Goal: Task Accomplishment & Management: Manage account settings

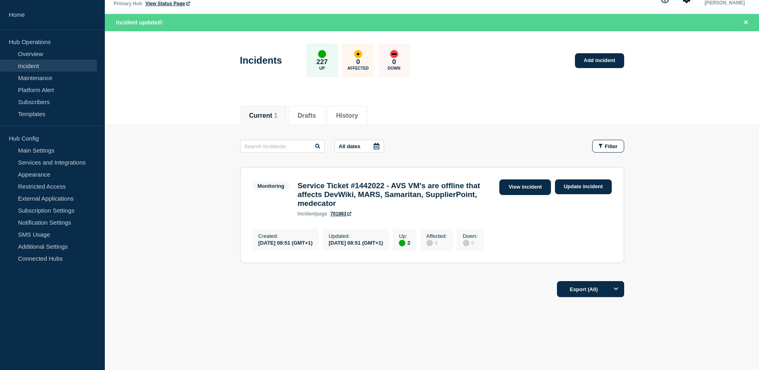
click at [543, 182] on link "View incident" at bounding box center [525, 187] width 52 height 16
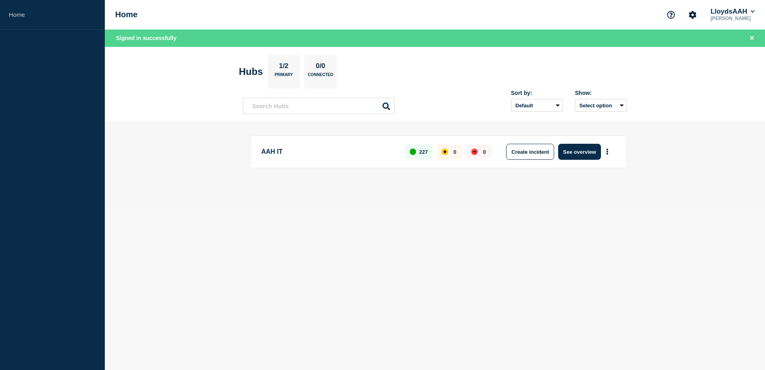
click at [576, 152] on button "See overview" at bounding box center [579, 152] width 42 height 16
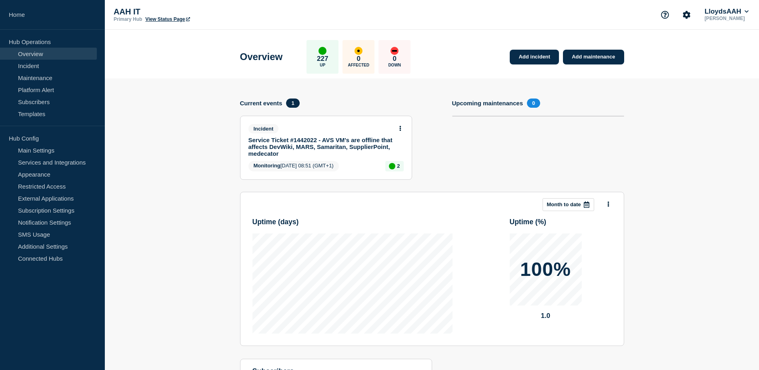
click at [314, 134] on div "Incident Service Ticket #1442022 - AVS VM's are offline that affects DevWiki, M…" at bounding box center [322, 140] width 148 height 33
click at [314, 137] on link "Service Ticket #1442022 - AVS VM's are offline that affects DevWiki, MARS, Sama…" at bounding box center [320, 146] width 144 height 20
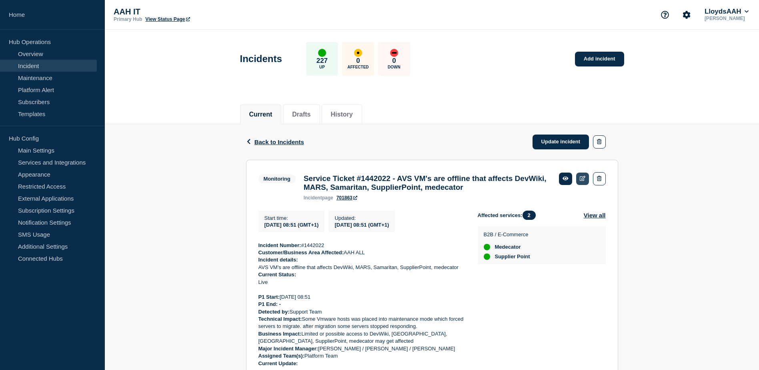
click at [583, 178] on icon at bounding box center [583, 178] width 6 height 5
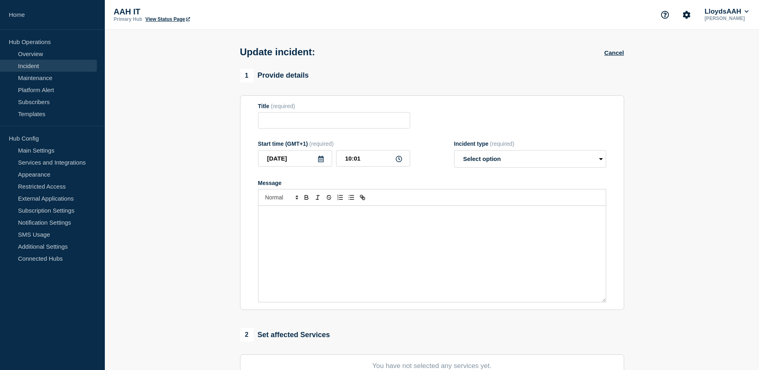
type input "Service Ticket #1442022 - AVS VM's are offline that affects DevWiki, MARS, Sama…"
type input "2025-08-20"
type input "08:51"
select select "monitoring"
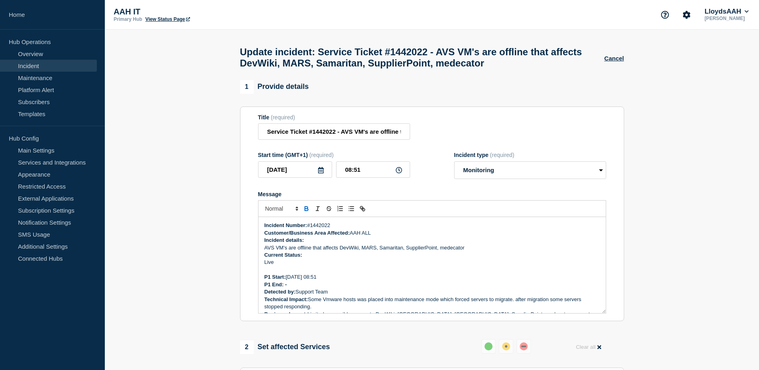
click at [314, 288] on p "P1 End: -" at bounding box center [431, 284] width 335 height 7
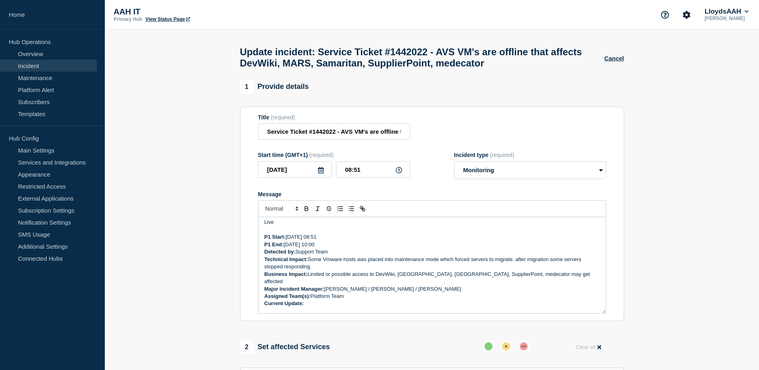
click at [318, 270] on p "Technical Impact: Some Vmware hosts was placed into maintenance mode which forc…" at bounding box center [431, 263] width 335 height 15
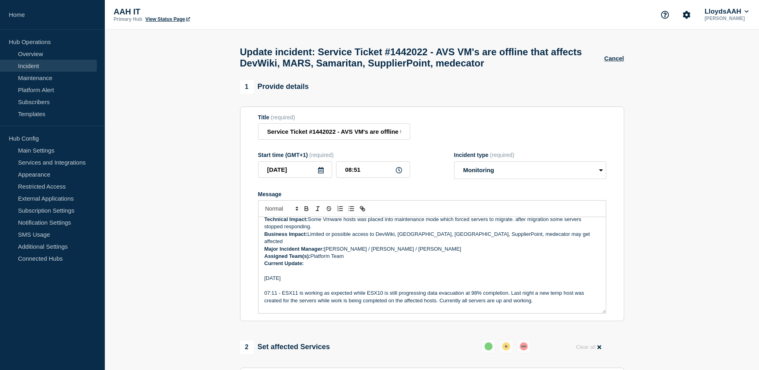
click at [298, 267] on p "Message" at bounding box center [431, 270] width 335 height 7
click at [296, 282] on p "Message" at bounding box center [431, 285] width 335 height 7
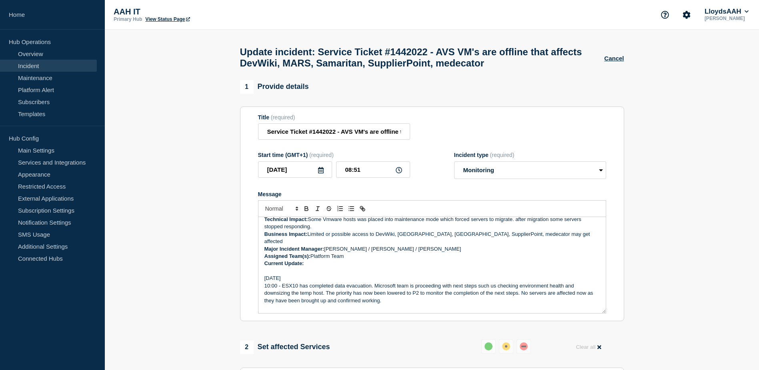
click at [390, 290] on p "10:00 - ESX10 has completed data evacuation. Microsoft team is proceeding with …" at bounding box center [431, 293] width 335 height 22
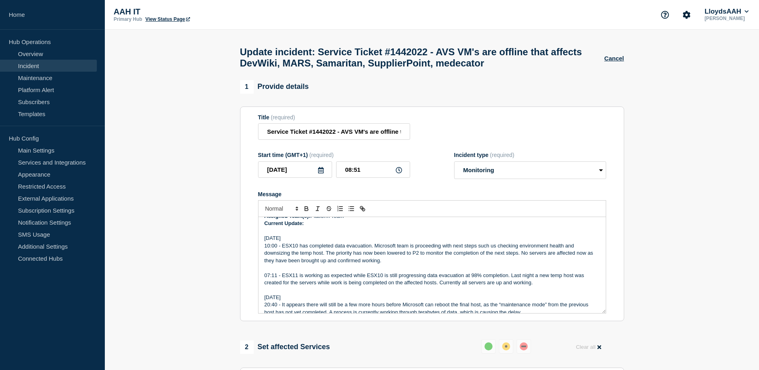
click at [398, 264] on p "Message" at bounding box center [431, 267] width 335 height 7
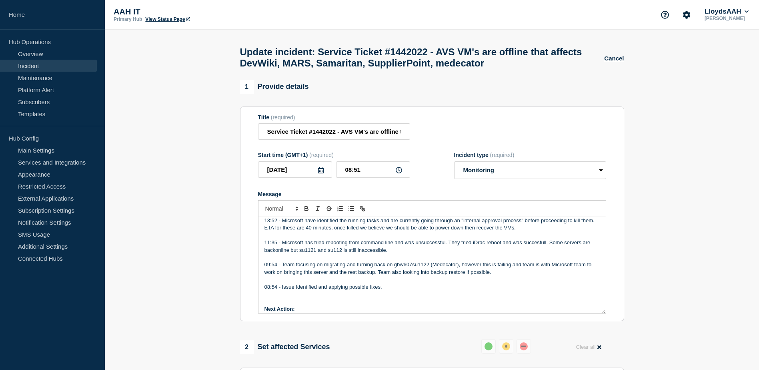
scroll to position [320, 0]
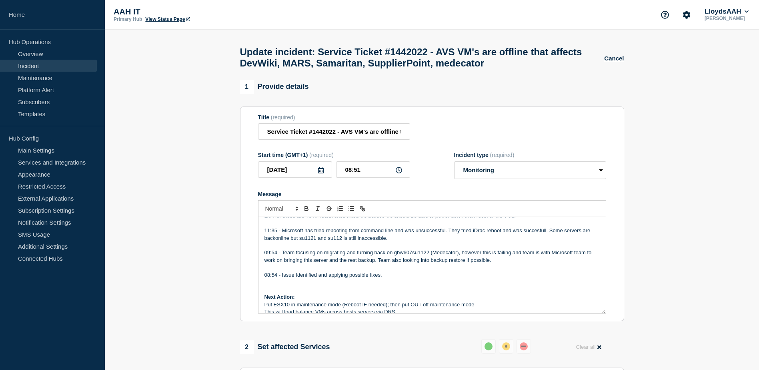
click at [356, 293] on p "Next Action:" at bounding box center [431, 296] width 335 height 7
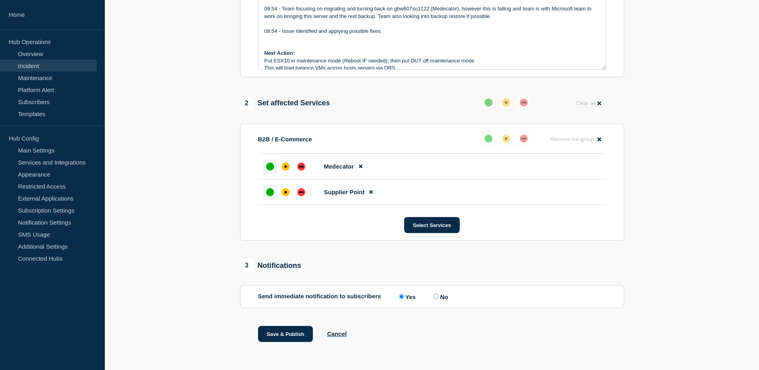
scroll to position [0, 0]
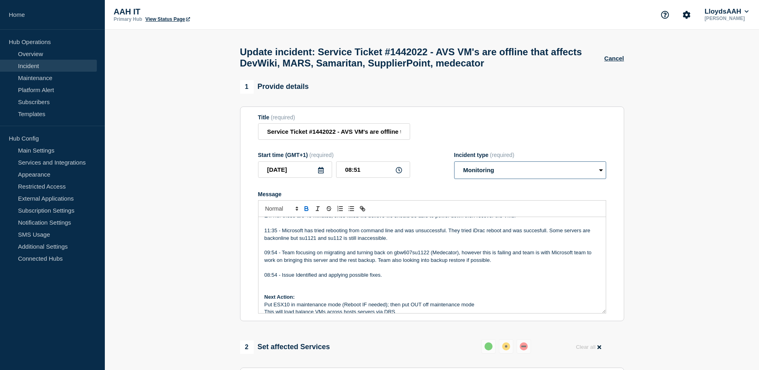
click at [528, 173] on select "Select option Investigating Identified Monitoring Resolved" at bounding box center [530, 170] width 152 height 18
select select "resolved"
click at [454, 165] on select "Select option Investigating Identified Monitoring Resolved" at bounding box center [530, 170] width 152 height 18
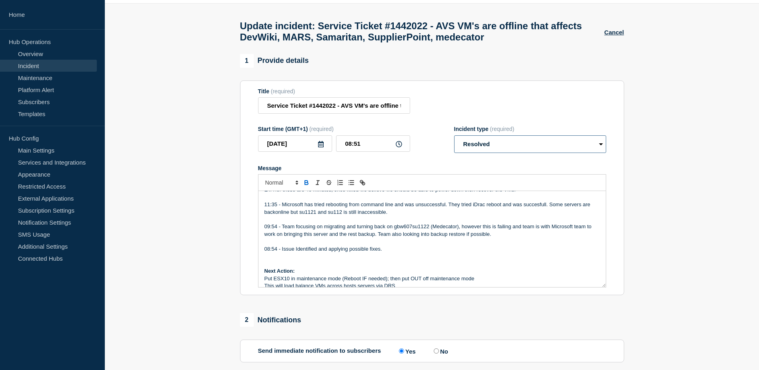
scroll to position [40, 0]
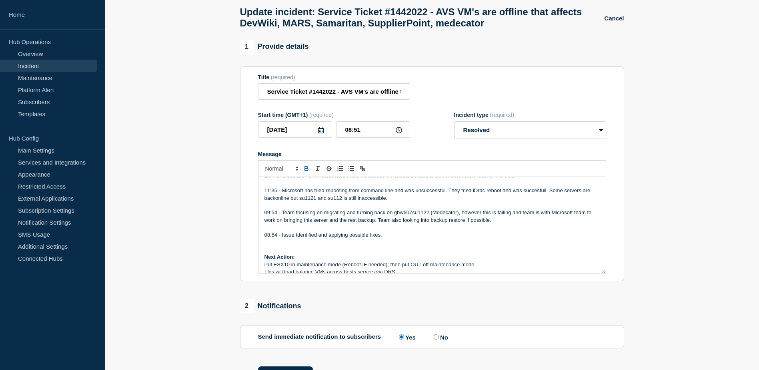
click at [384, 227] on p "Message" at bounding box center [431, 227] width 335 height 7
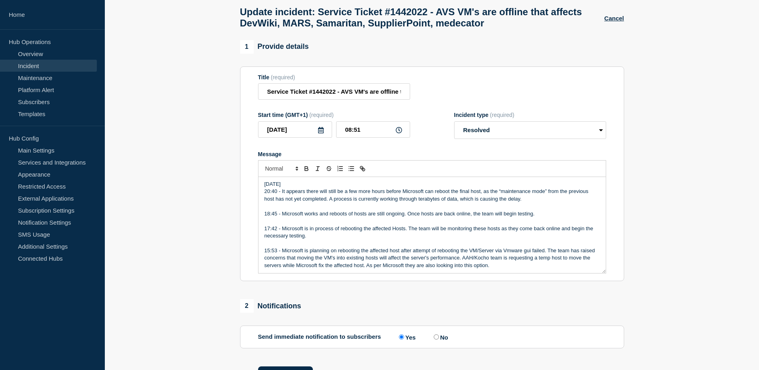
scroll to position [0, 0]
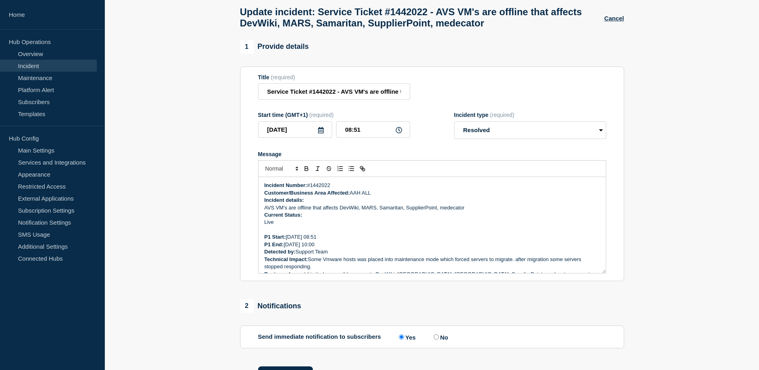
click at [436, 145] on form "Title (required) Service Ticket #1442022 - AVS VM's are offline that affects De…" at bounding box center [432, 174] width 348 height 200
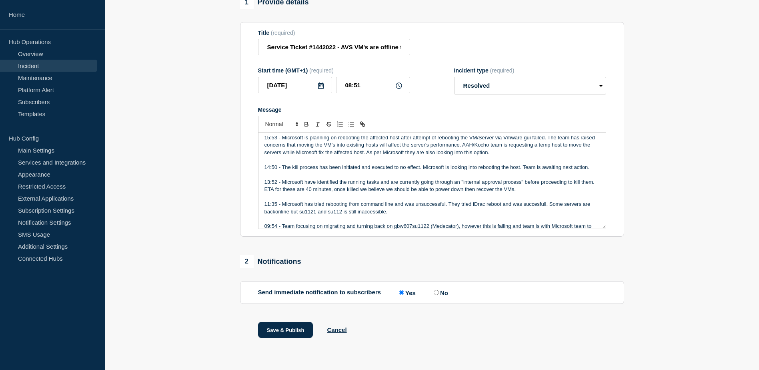
scroll to position [320, 0]
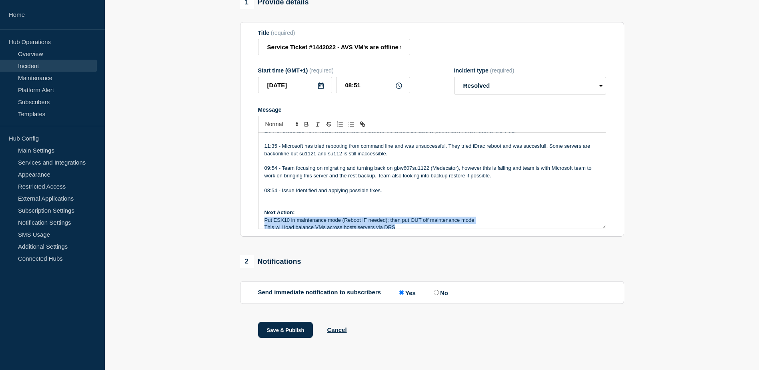
drag, startPoint x: 266, startPoint y: 212, endPoint x: 408, endPoint y: 224, distance: 142.9
click at [408, 224] on div "Incident Number: #1442022 Customer/Business Area Affected: AAH ALL Incident det…" at bounding box center [431, 180] width 347 height 96
click at [399, 209] on p "Next Action:" at bounding box center [431, 212] width 335 height 7
click at [265, 216] on p "Put ESX10 in maintenance mode (Reboot IF needed); then put OUT off maintenance …" at bounding box center [431, 219] width 335 height 7
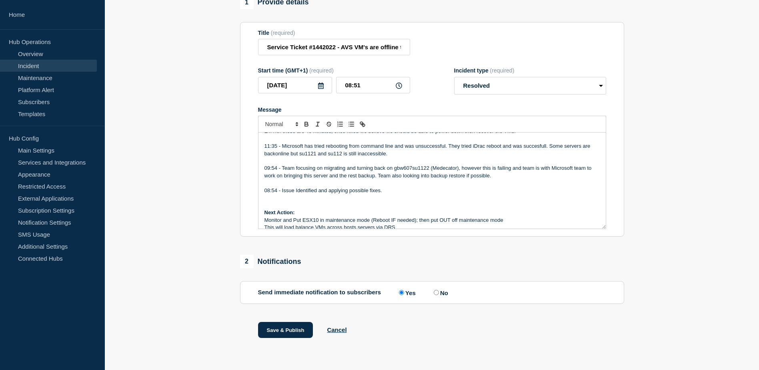
click at [393, 224] on p "This will load balance VMs across hosts servers via DRS" at bounding box center [431, 227] width 335 height 7
click at [298, 326] on button "Save & Publish" at bounding box center [285, 330] width 55 height 16
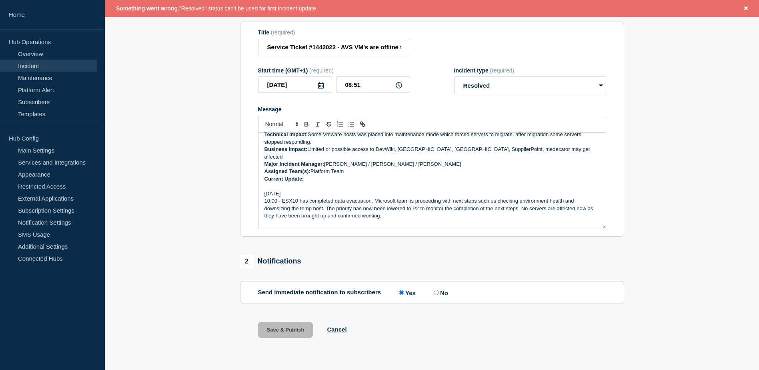
scroll to position [80, 0]
click at [395, 176] on p "Current Update:" at bounding box center [431, 179] width 335 height 7
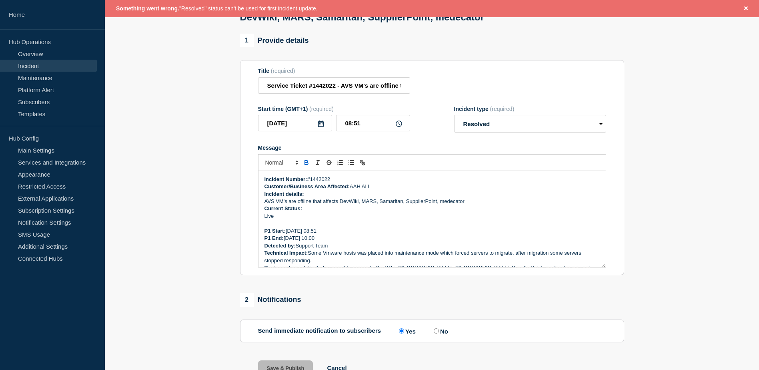
scroll to position [106, 0]
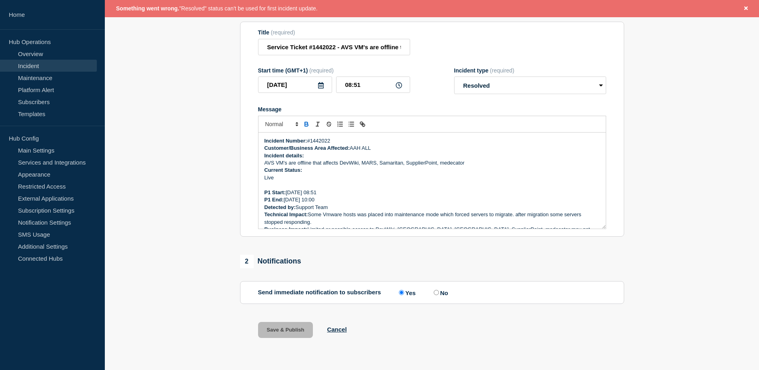
click at [440, 178] on p "Live" at bounding box center [431, 177] width 335 height 7
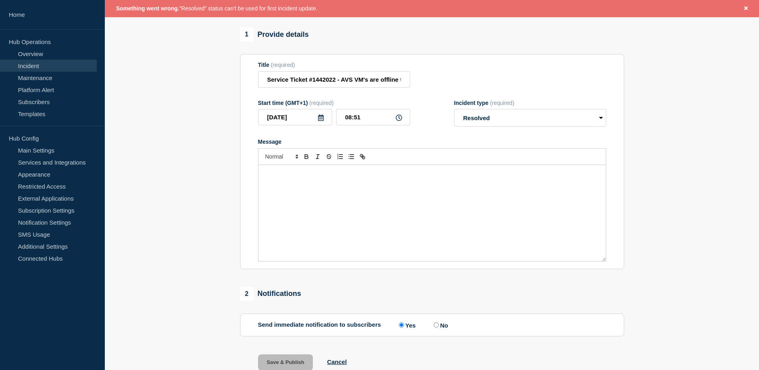
scroll to position [0, 0]
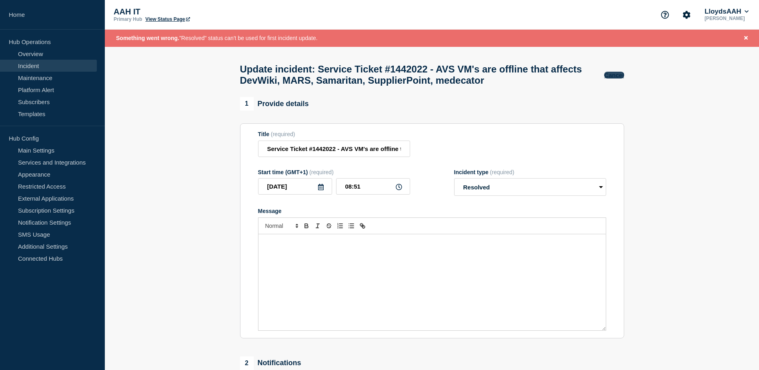
click at [614, 75] on button "Cancel" at bounding box center [614, 75] width 20 height 7
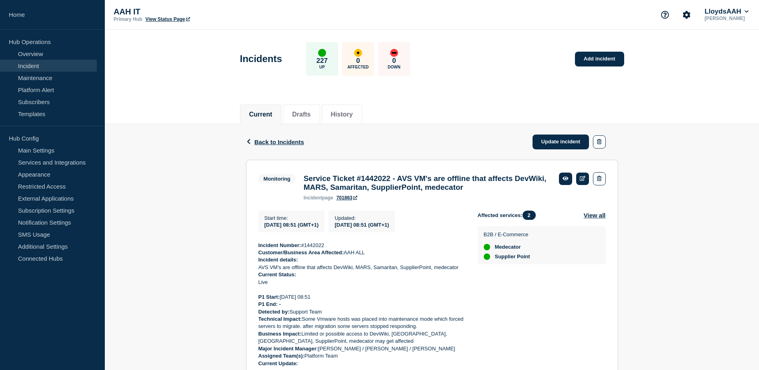
click at [566, 133] on div "Back Back to Incidents Update incident" at bounding box center [432, 142] width 372 height 36
click at [563, 141] on link "Update incident" at bounding box center [560, 141] width 57 height 15
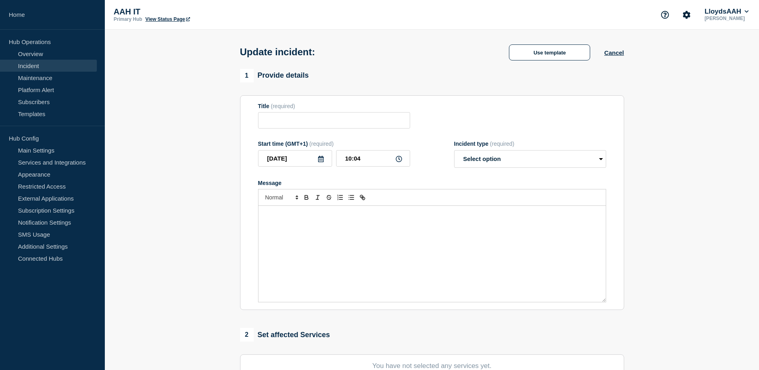
type input "Service Ticket #1442022 - AVS VM's are offline that affects DevWiki, MARS, Sama…"
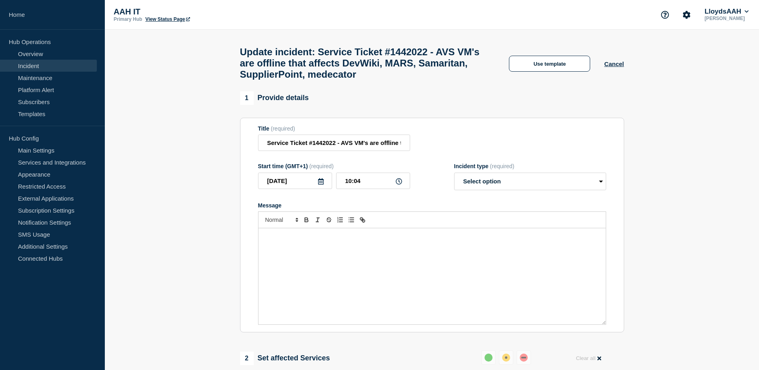
click at [332, 253] on div "Message" at bounding box center [431, 276] width 347 height 96
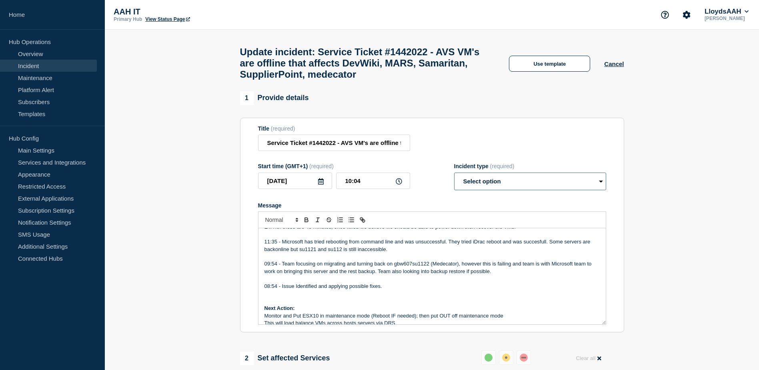
click at [492, 189] on select "Select option Investigating Identified Monitoring Resolved" at bounding box center [530, 181] width 152 height 18
select select "resolved"
click at [454, 178] on select "Select option Investigating Identified Monitoring Resolved" at bounding box center [530, 181] width 152 height 18
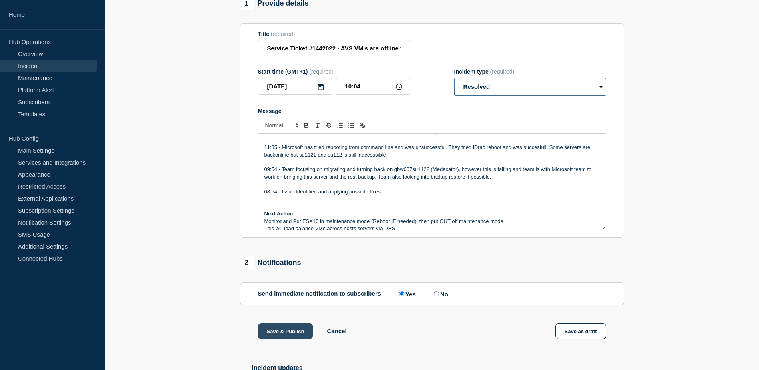
scroll to position [169, 0]
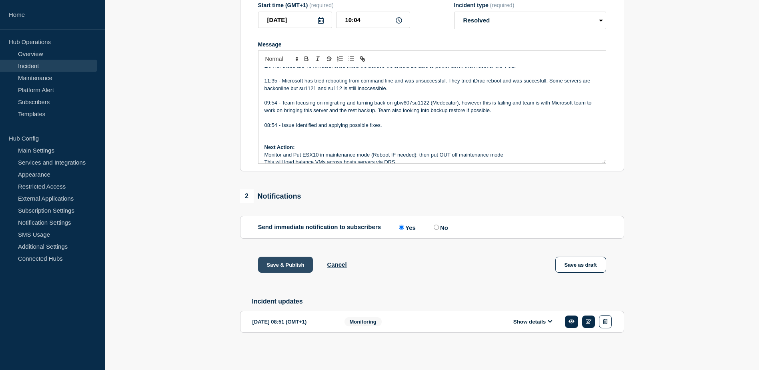
click at [292, 257] on button "Save & Publish" at bounding box center [285, 264] width 55 height 16
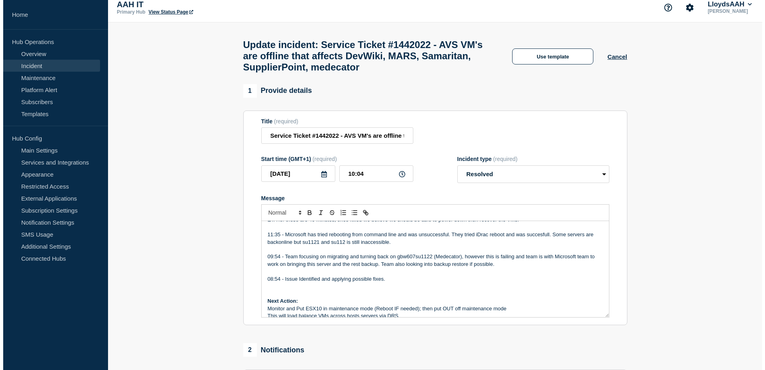
scroll to position [0, 0]
